Goal: Information Seeking & Learning: Learn about a topic

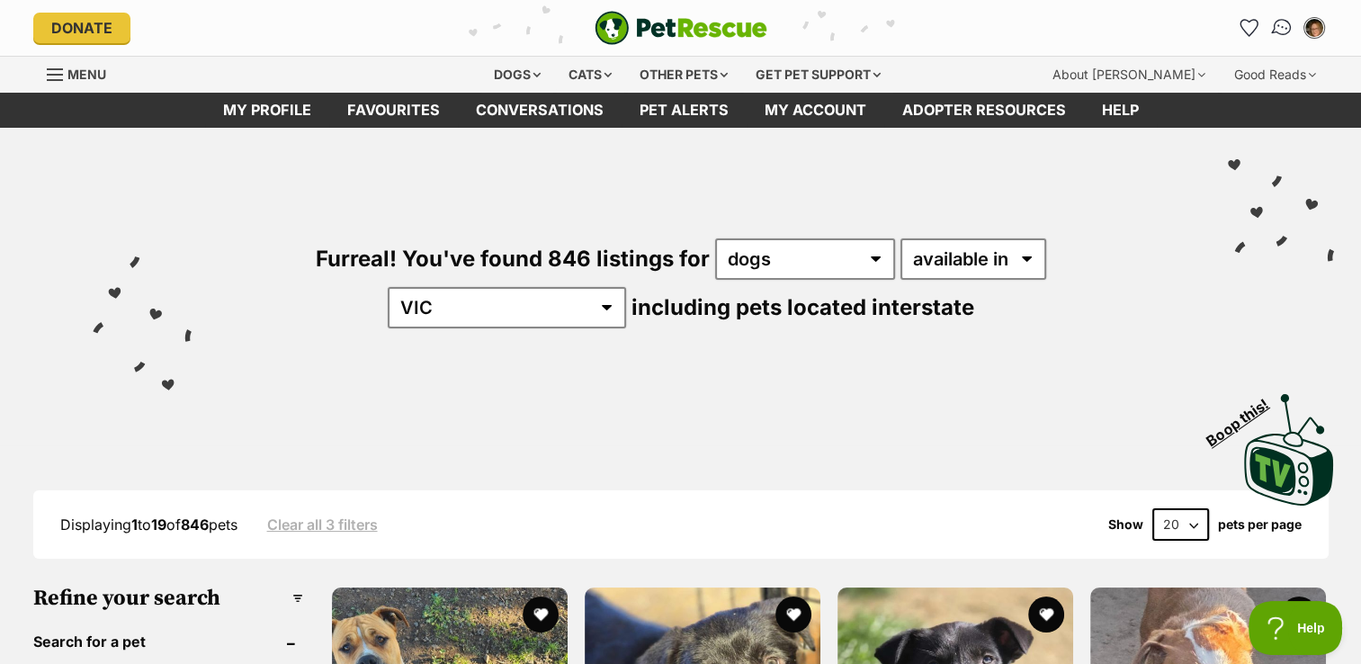
click at [1278, 23] on img "Conversations" at bounding box center [1282, 27] width 24 height 23
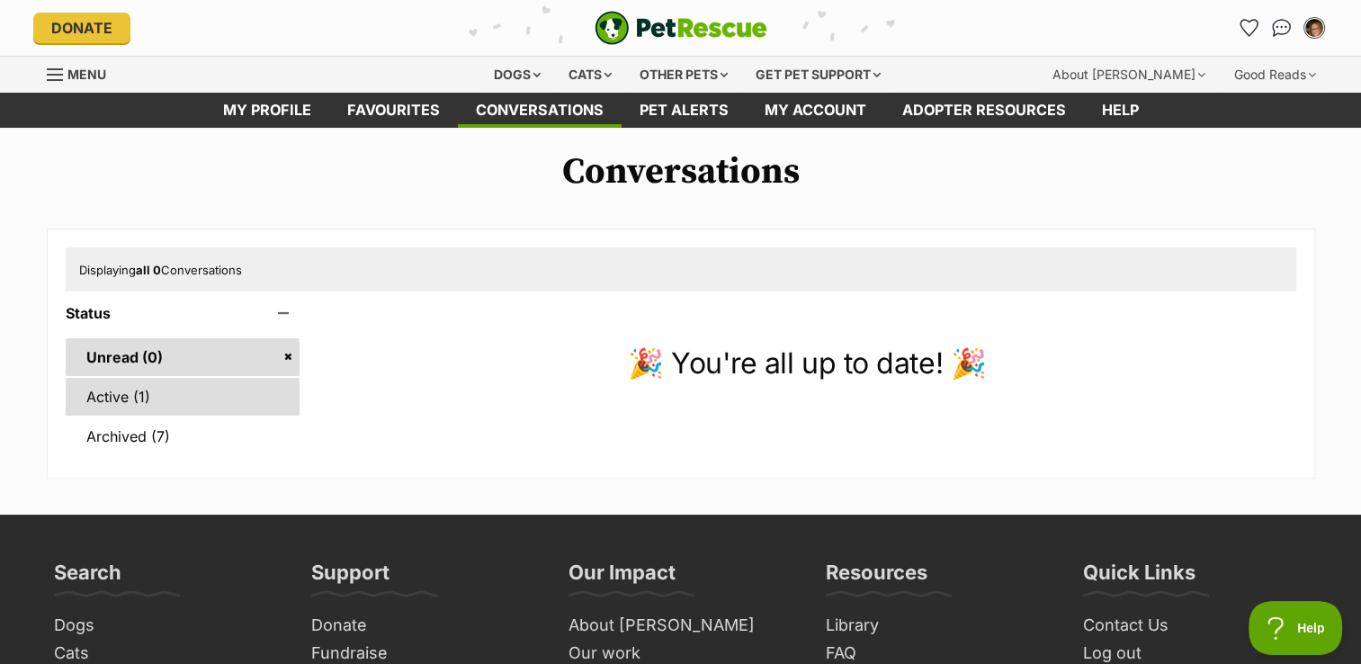
click at [130, 394] on link "Active (1)" at bounding box center [183, 397] width 235 height 38
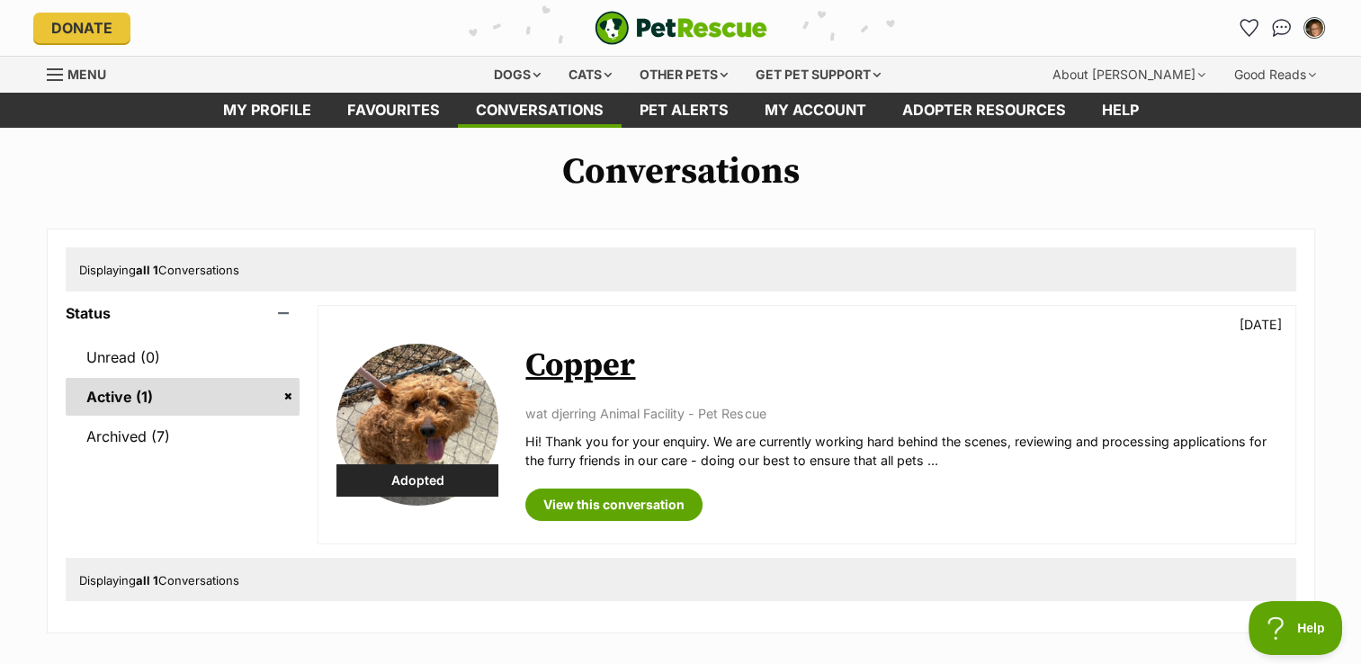
click at [561, 376] on link "Copper" at bounding box center [581, 366] width 110 height 40
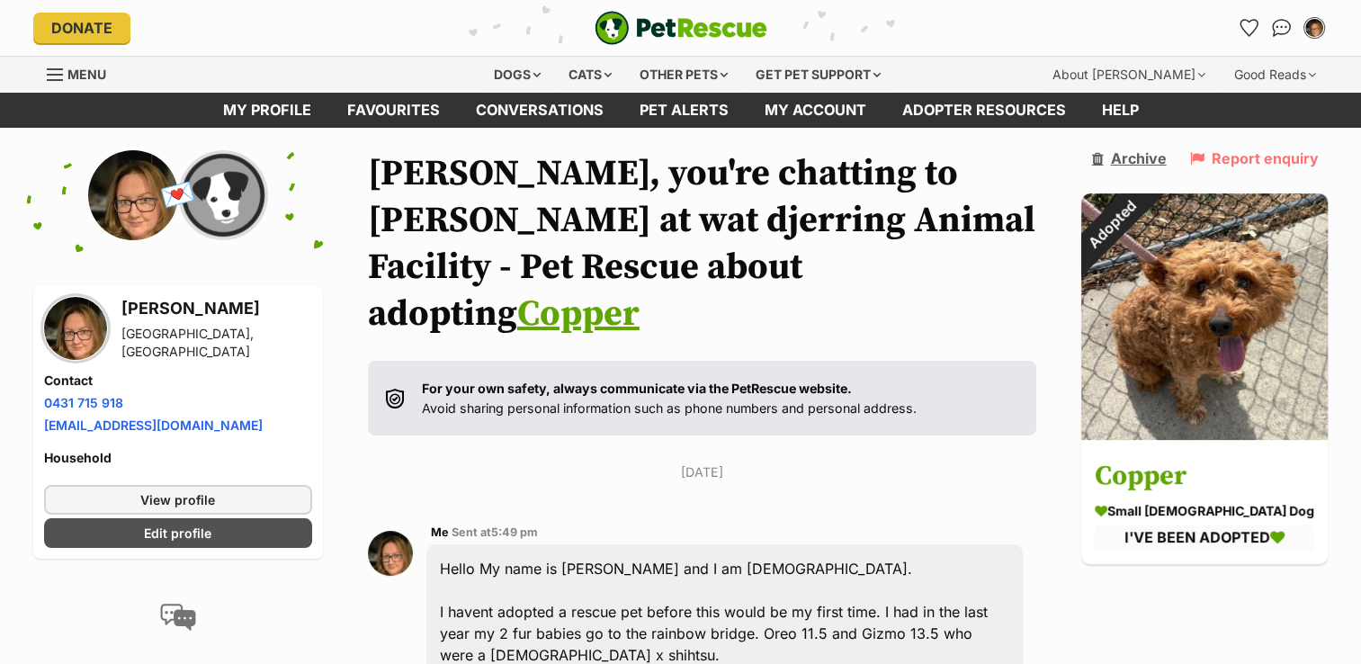
click at [1160, 154] on link "Archive" at bounding box center [1129, 158] width 75 height 16
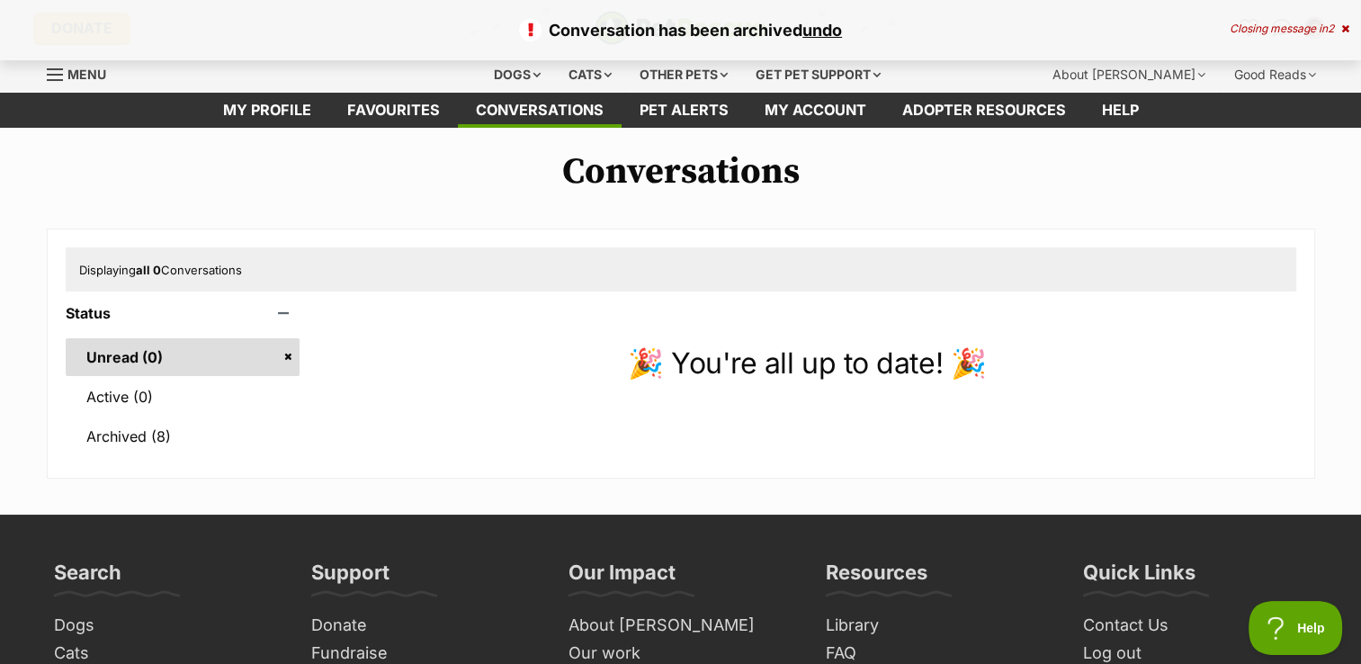
click at [533, 45] on div "Conversation has been archived undo Closing message in 2" at bounding box center [680, 30] width 1361 height 60
click at [528, 74] on div "Dogs" at bounding box center [517, 75] width 72 height 36
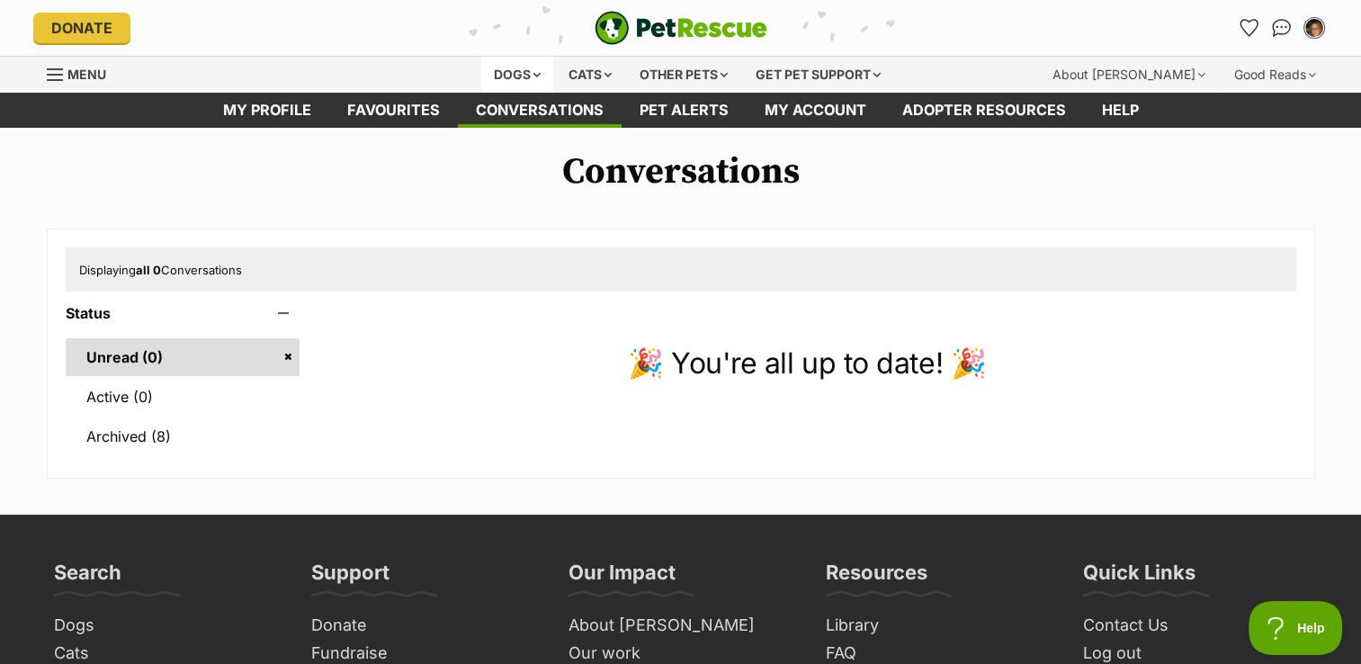
click at [509, 77] on div "Dogs" at bounding box center [517, 75] width 72 height 36
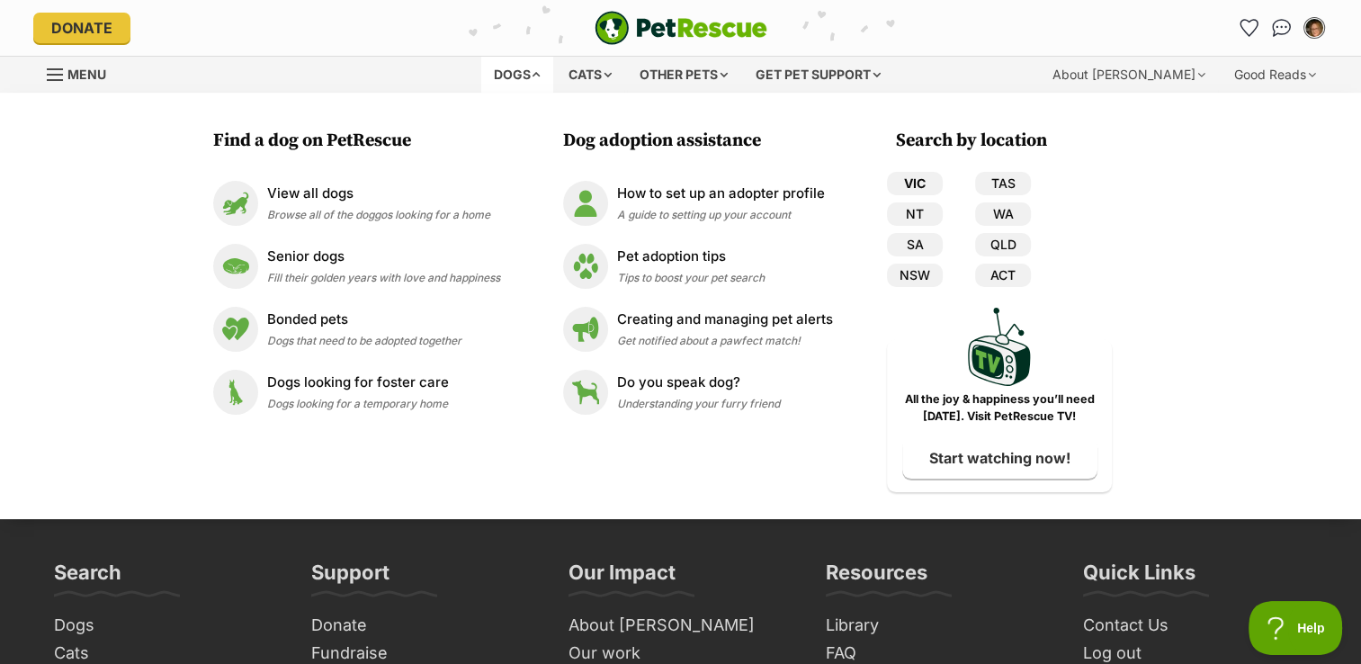
click at [925, 175] on link "VIC" at bounding box center [915, 183] width 56 height 23
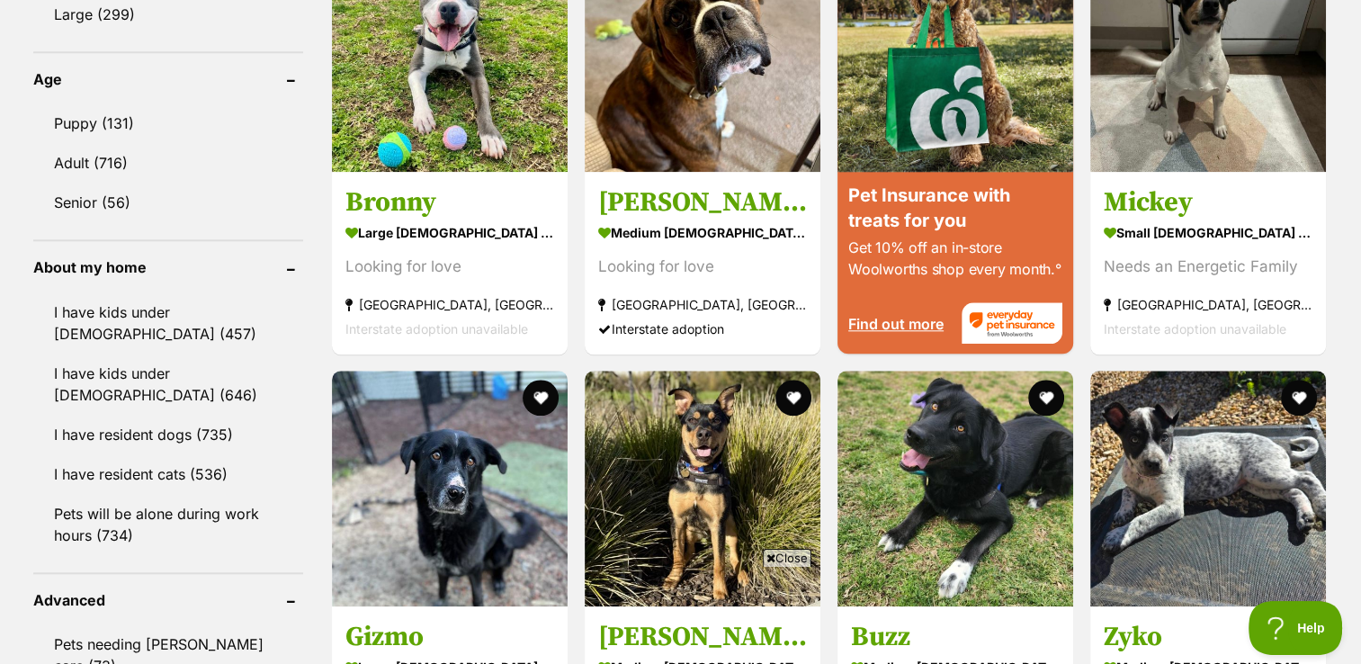
scroll to position [1839, 0]
click at [146, 497] on link "Pets will be alone during work hours (734)" at bounding box center [168, 524] width 270 height 59
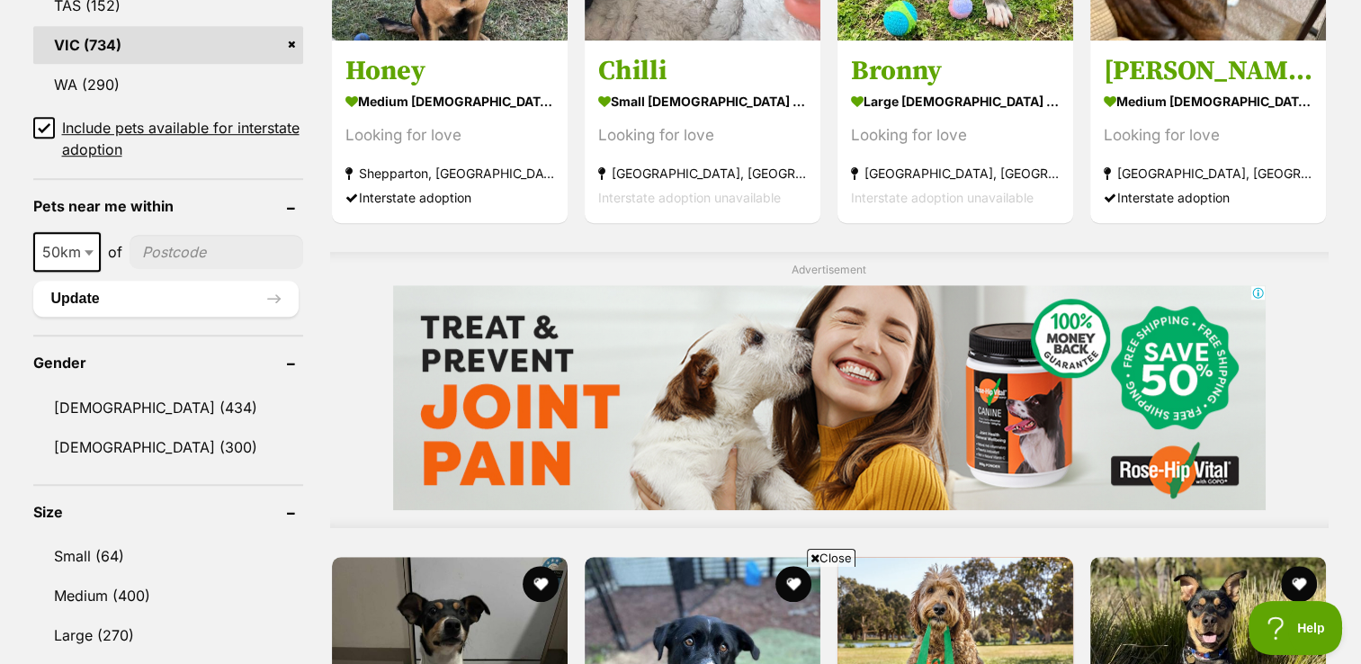
scroll to position [1296, 0]
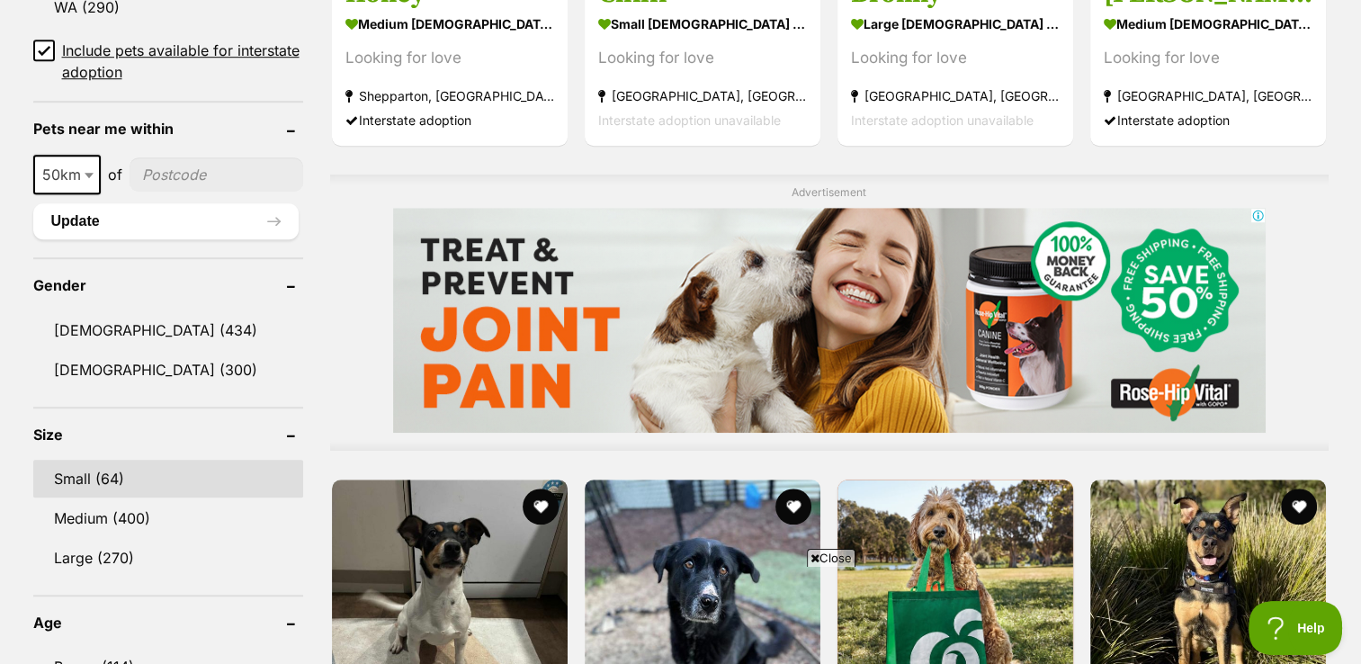
click at [122, 471] on link "Small (64)" at bounding box center [168, 479] width 270 height 38
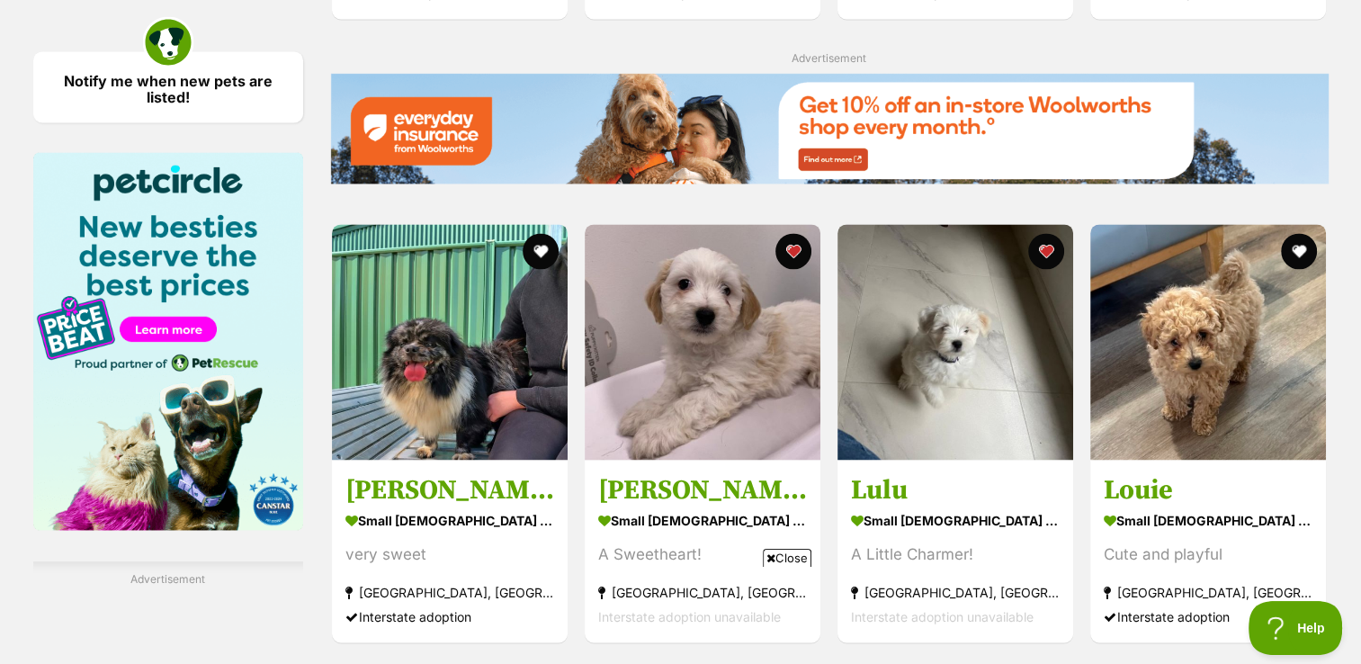
scroll to position [2609, 0]
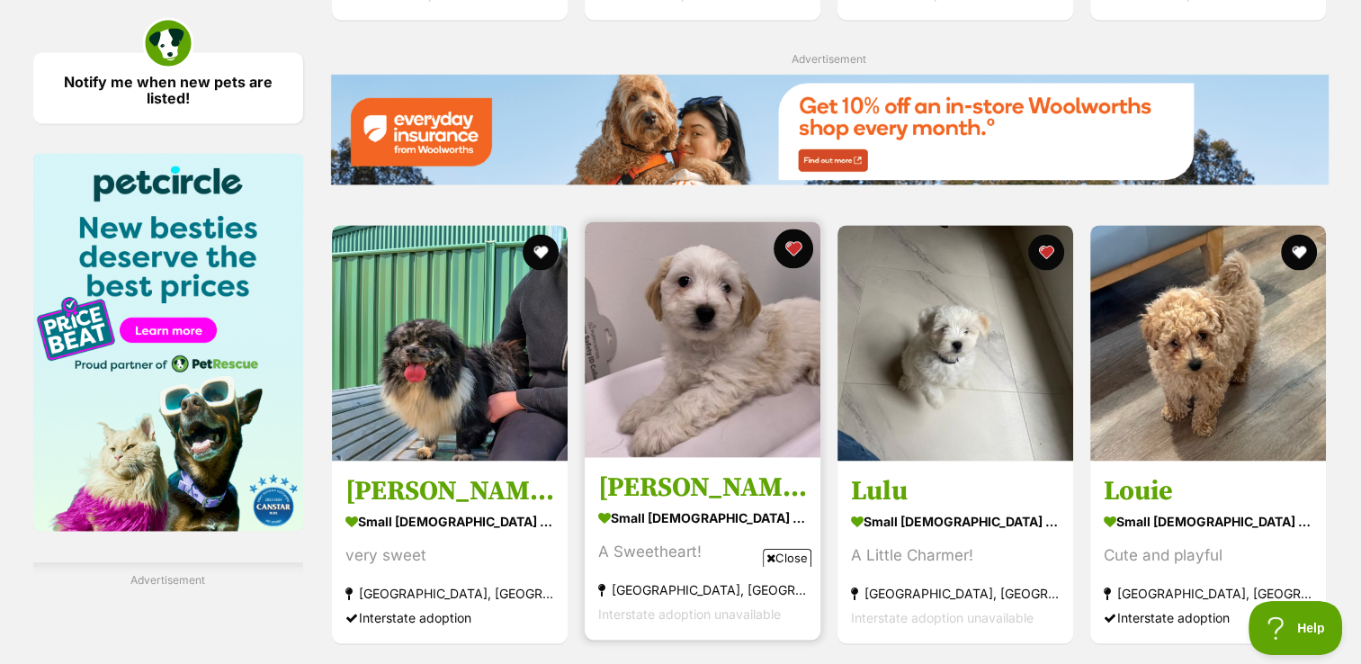
click at [791, 246] on button "favourite" at bounding box center [794, 249] width 40 height 40
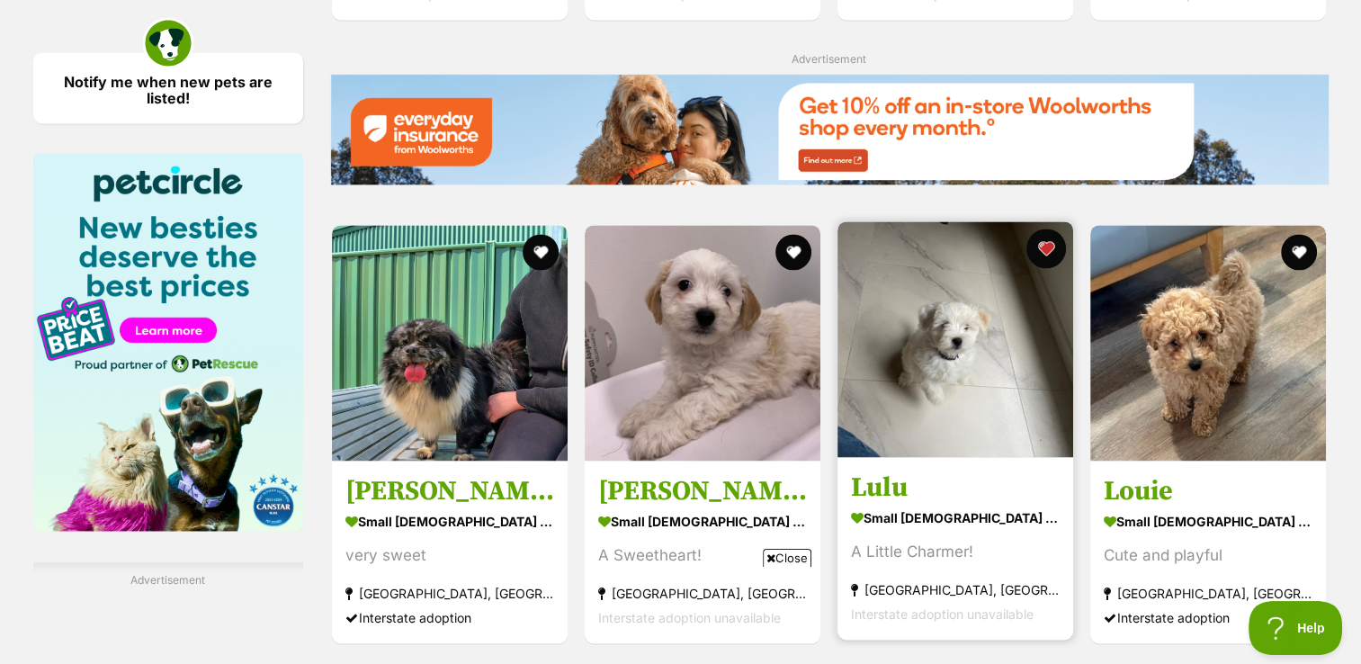
click at [1055, 239] on button "favourite" at bounding box center [1047, 249] width 40 height 40
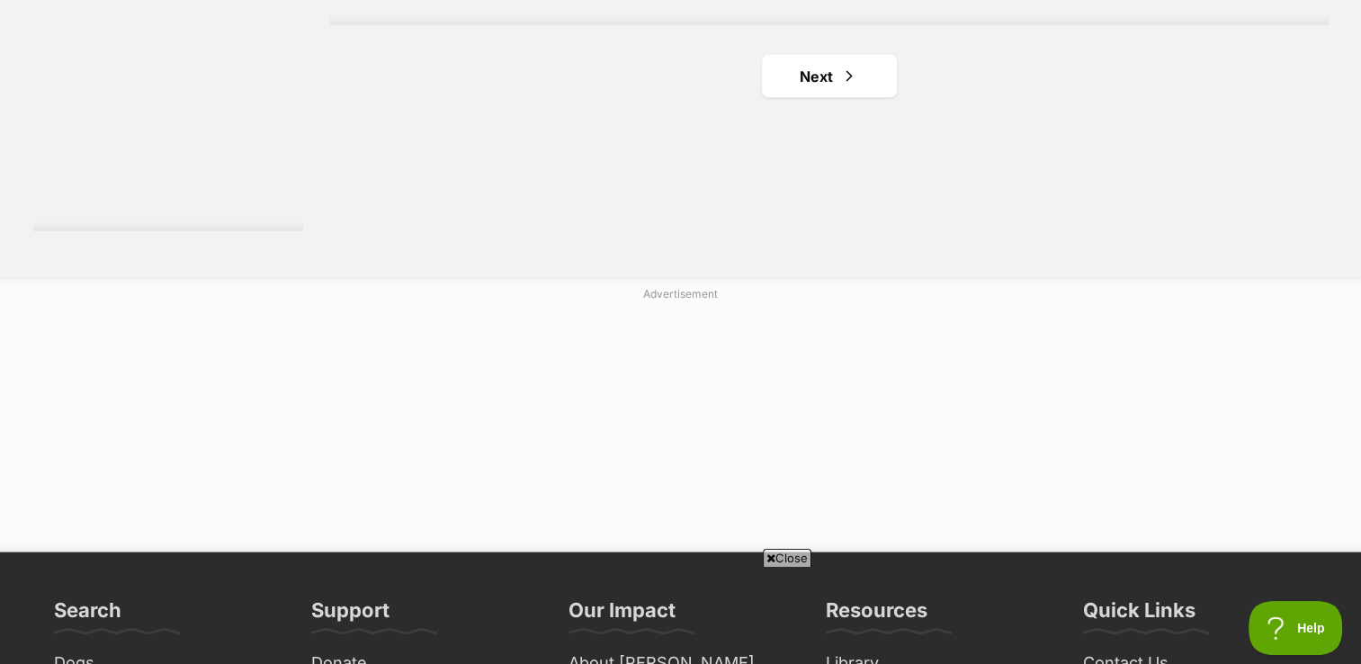
scroll to position [3530, 0]
click at [846, 76] on span "Next page" at bounding box center [849, 78] width 18 height 22
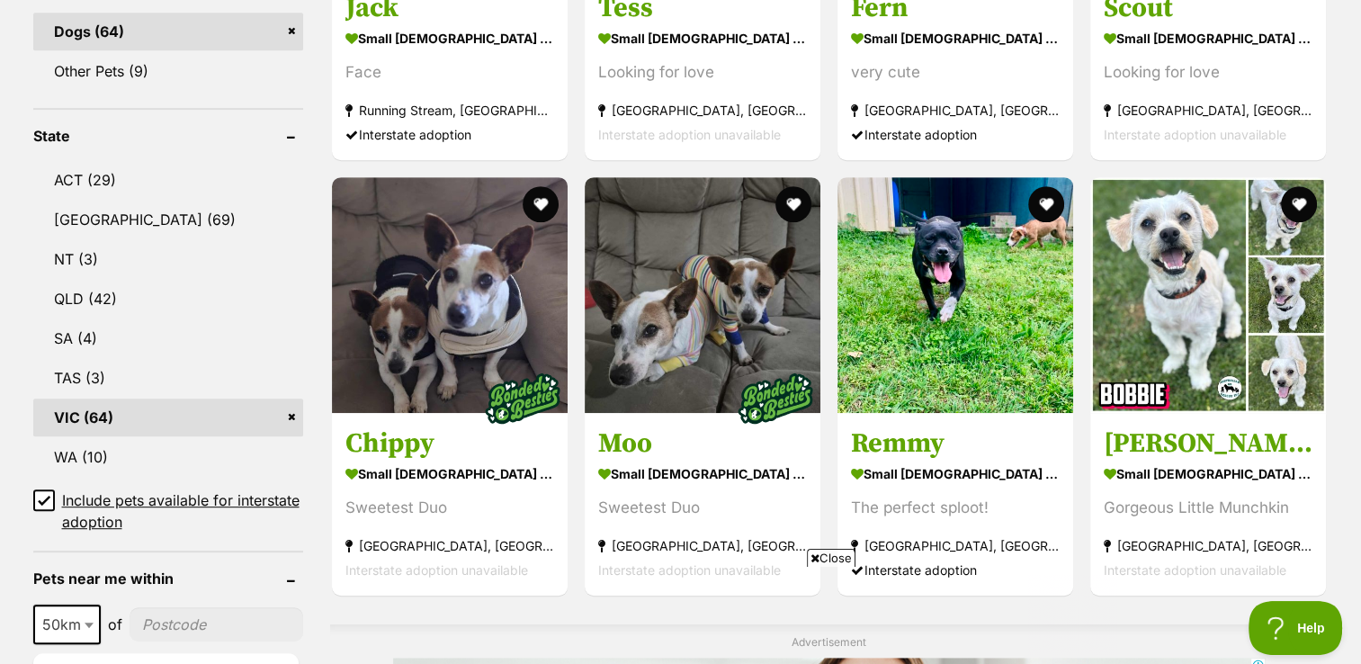
scroll to position [907, 0]
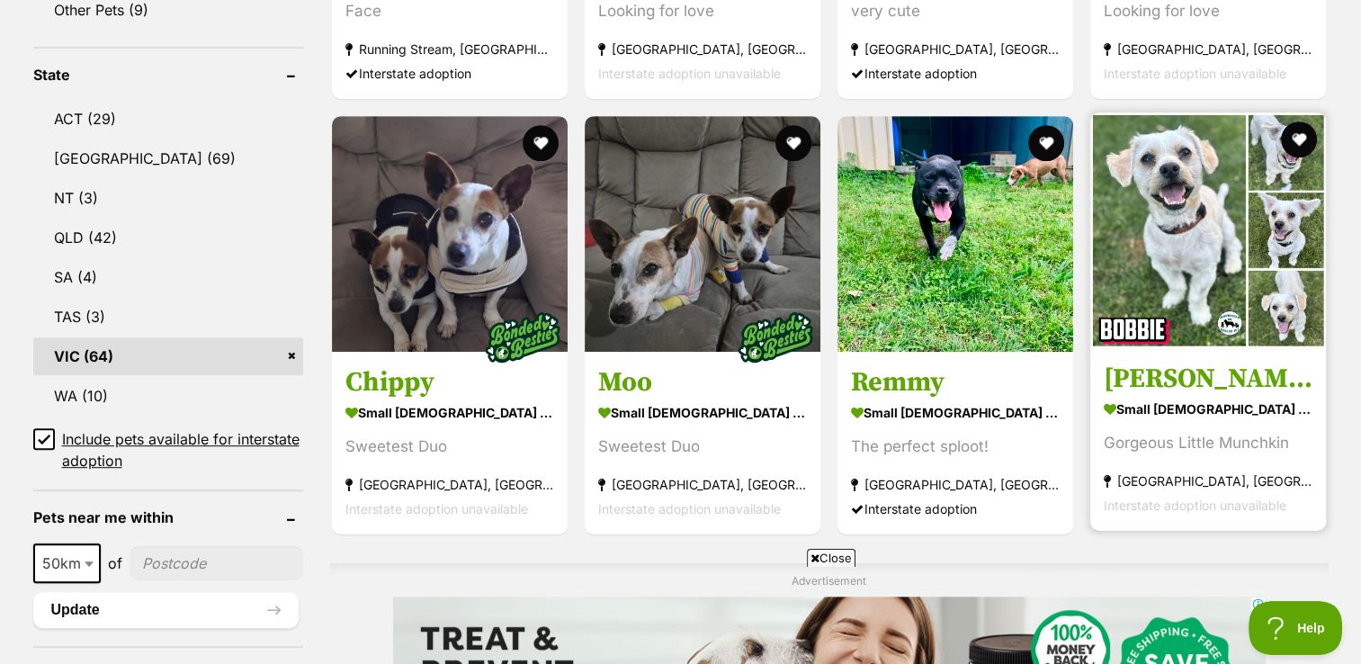
click at [1250, 327] on img at bounding box center [1209, 230] width 236 height 236
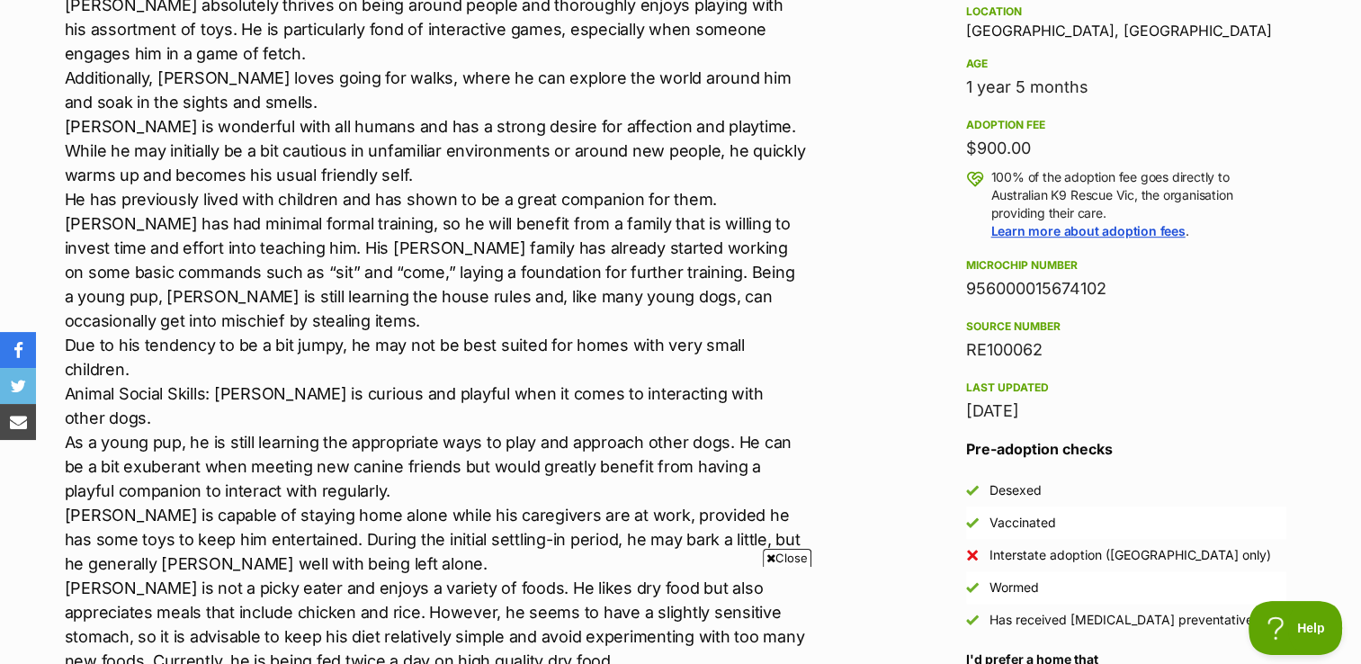
scroll to position [1216, 0]
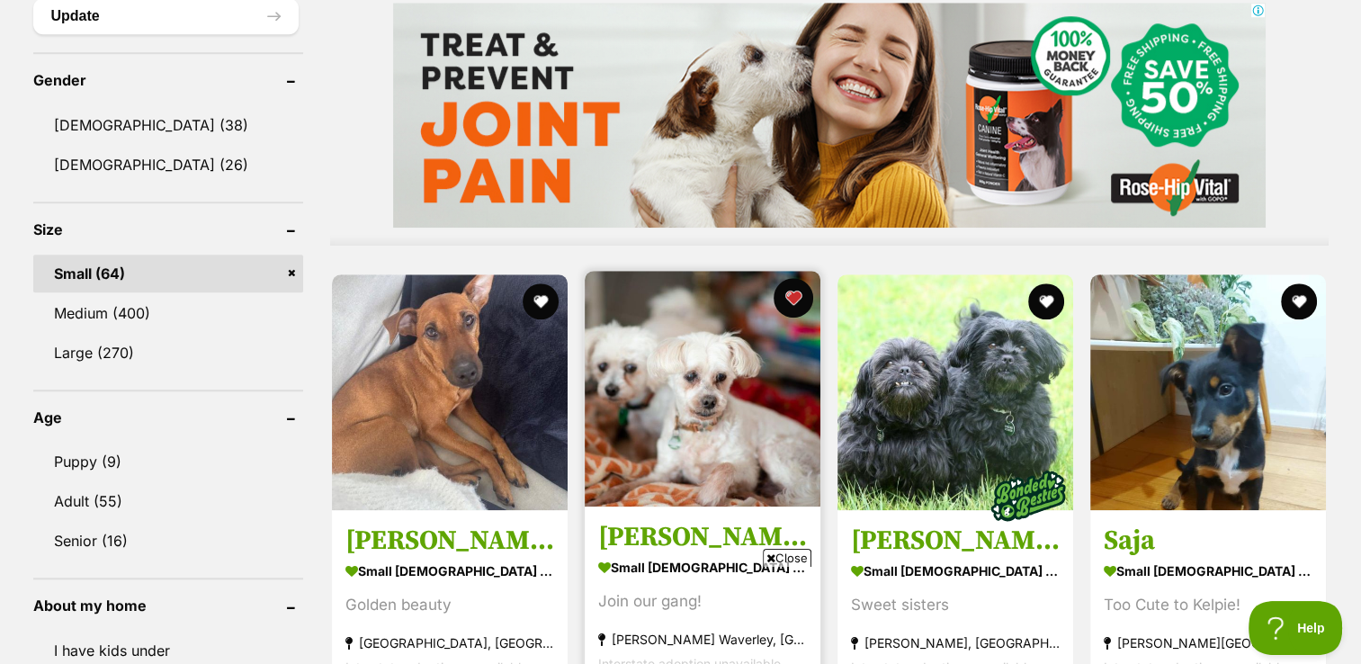
click at [792, 296] on button "favourite" at bounding box center [794, 298] width 40 height 40
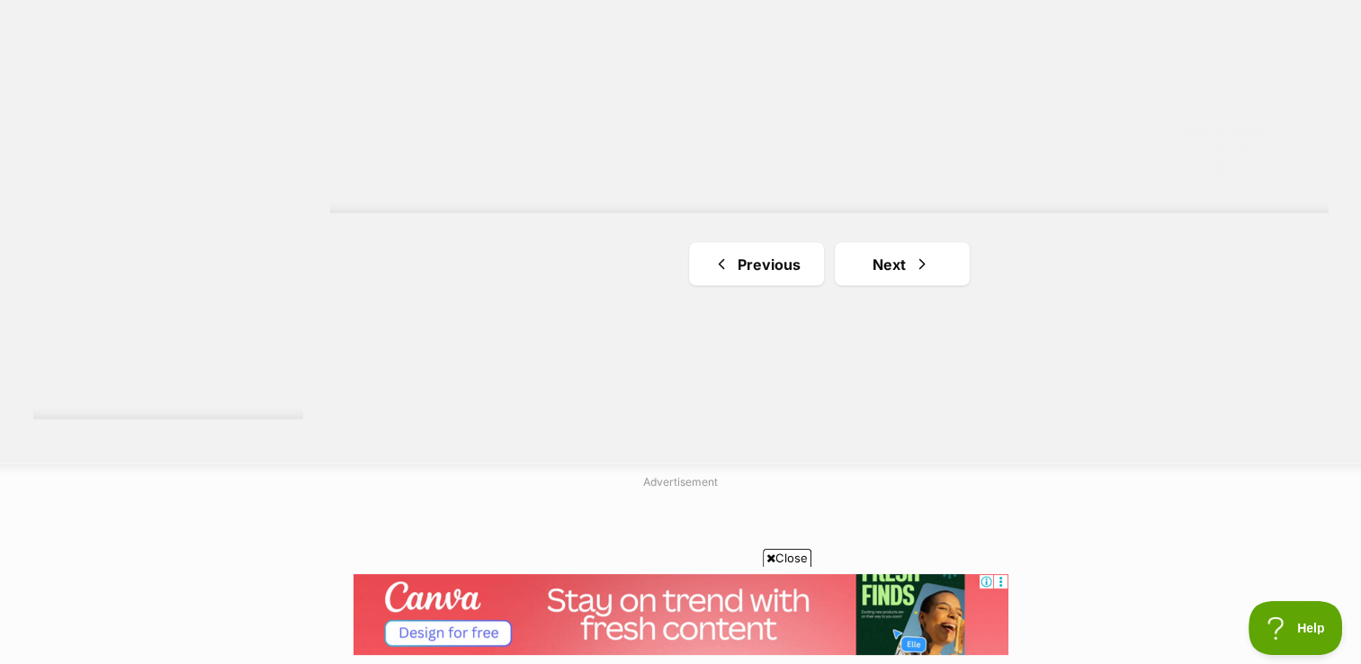
scroll to position [3343, 0]
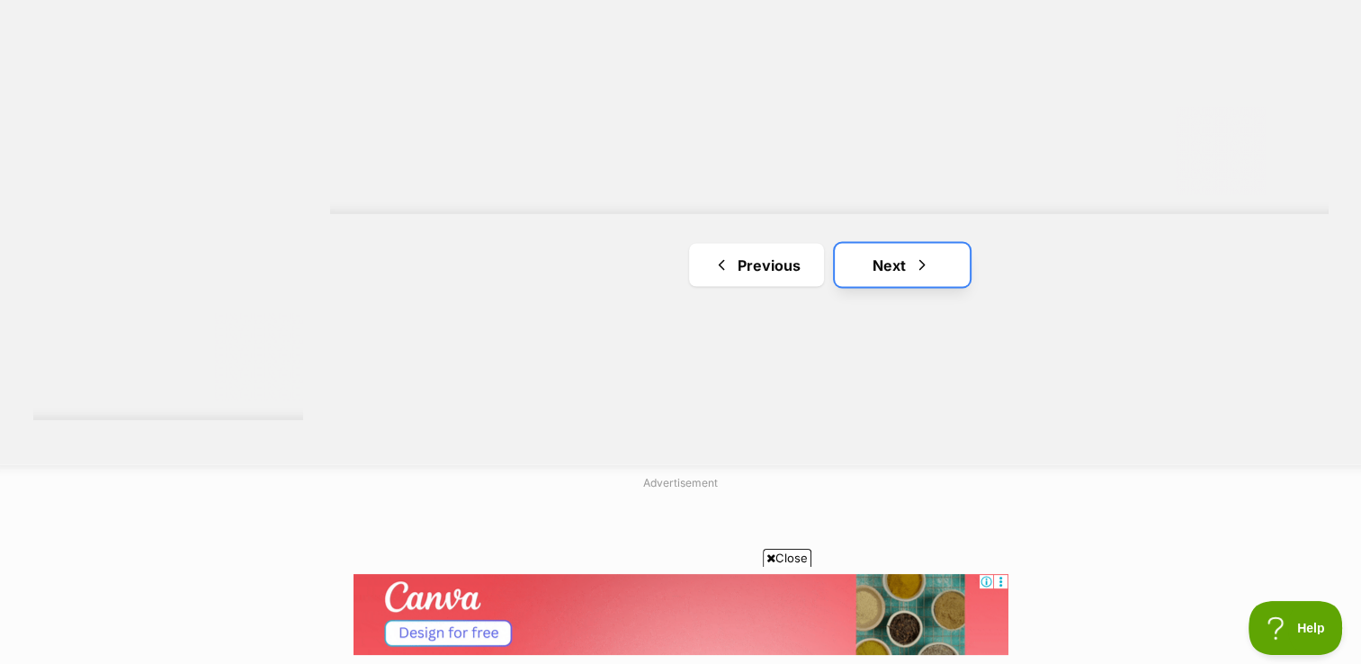
click at [945, 261] on link "Next" at bounding box center [902, 264] width 135 height 43
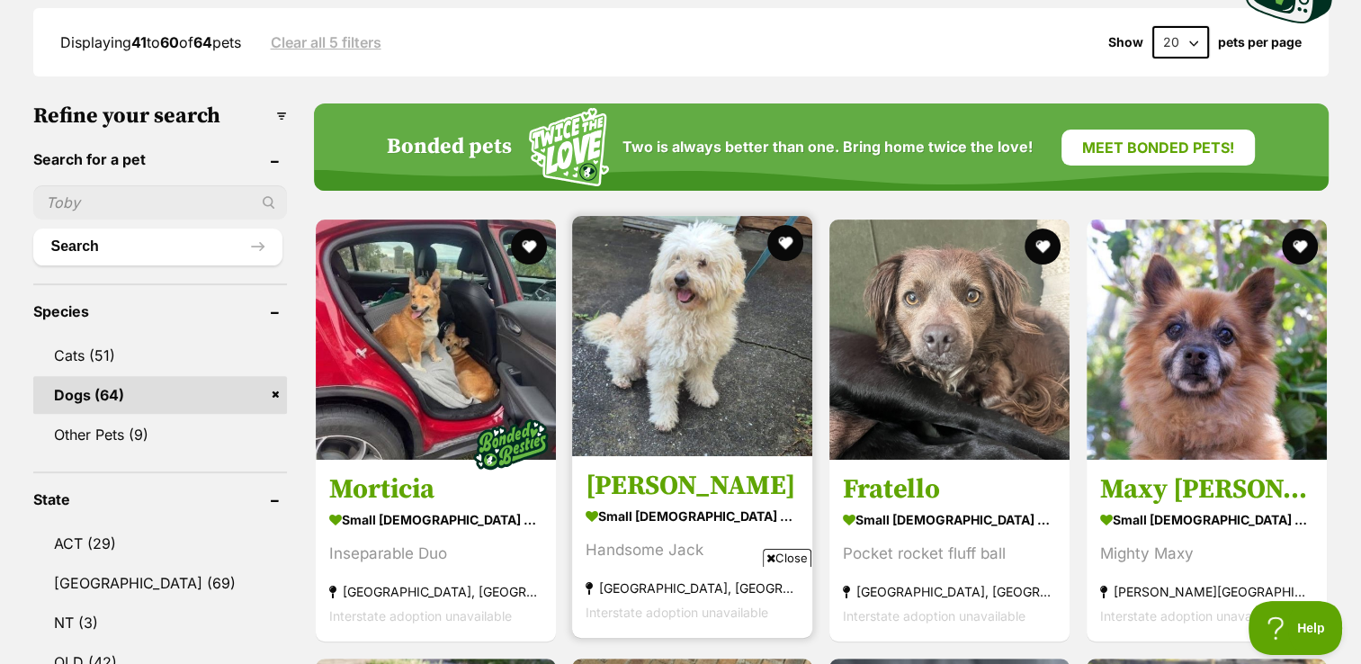
click at [713, 481] on h3 "[PERSON_NAME]" at bounding box center [692, 486] width 213 height 34
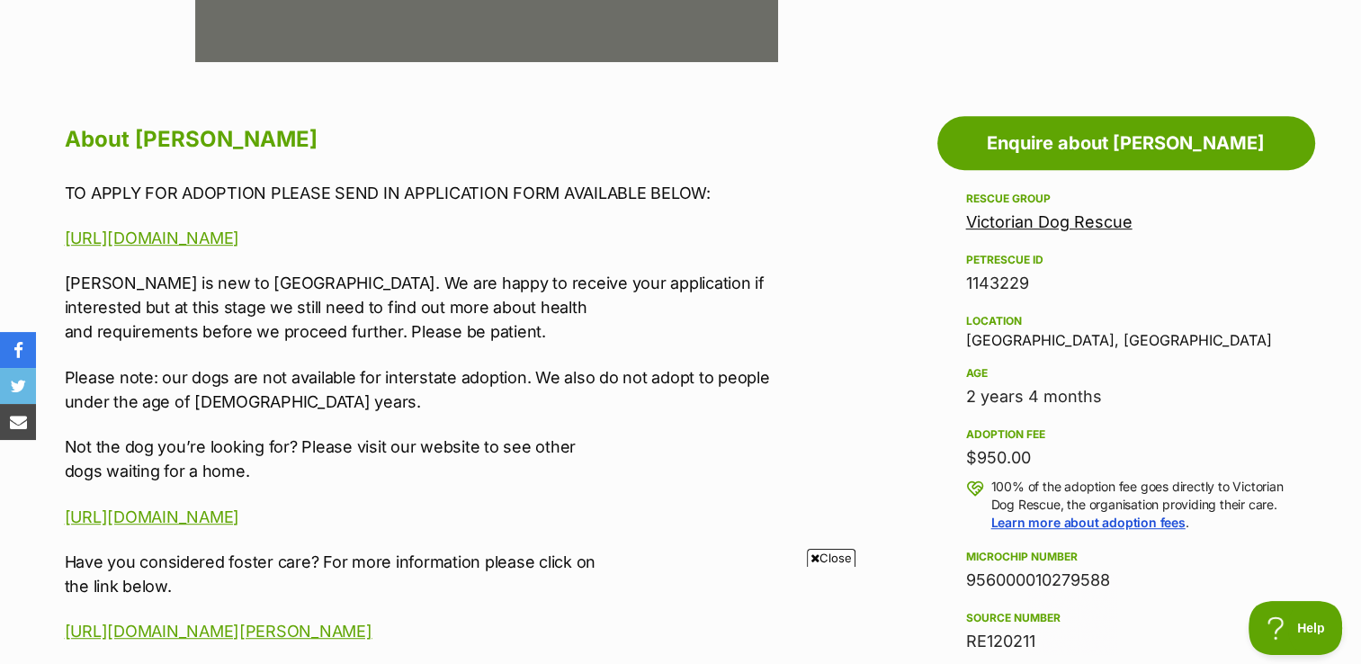
scroll to position [894, 0]
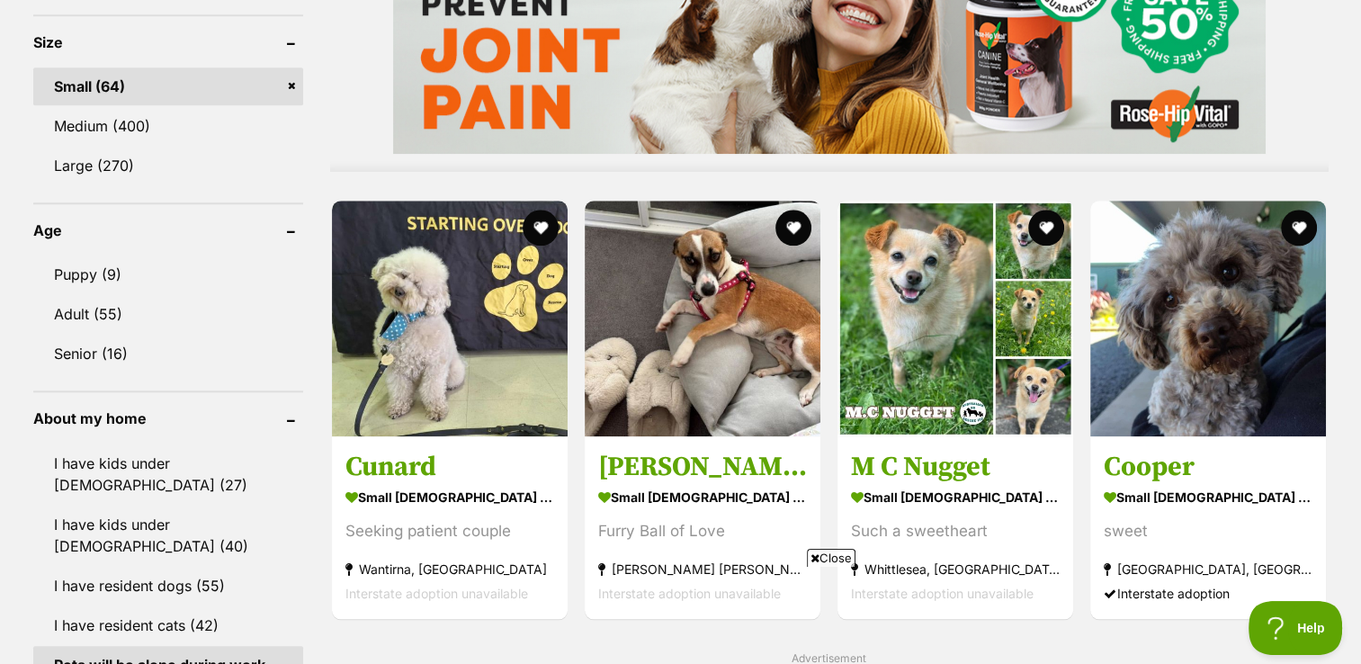
scroll to position [1738, 0]
